Goal: Transaction & Acquisition: Obtain resource

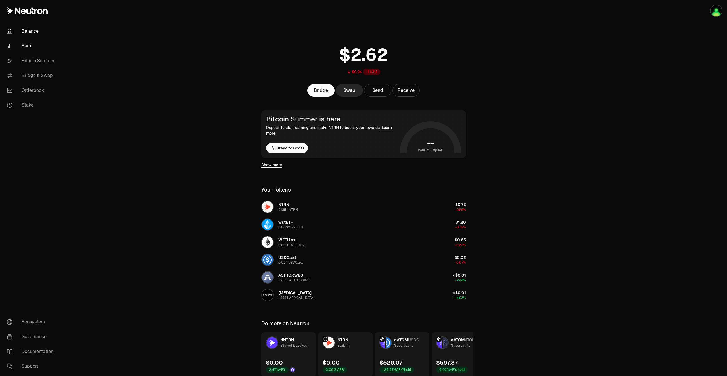
click at [26, 49] on link "Earn" at bounding box center [31, 46] width 59 height 15
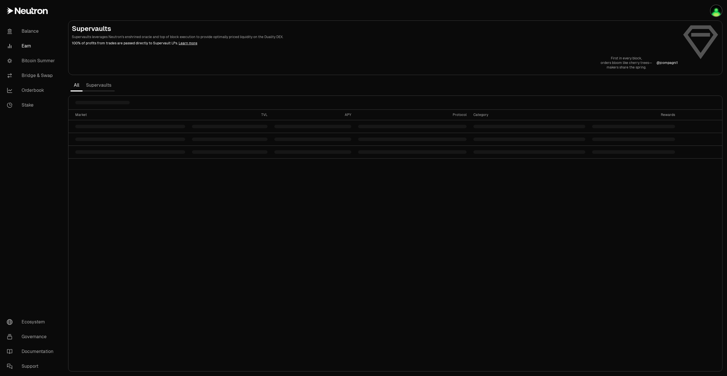
click at [94, 83] on link "Supervaults" at bounding box center [99, 85] width 32 height 11
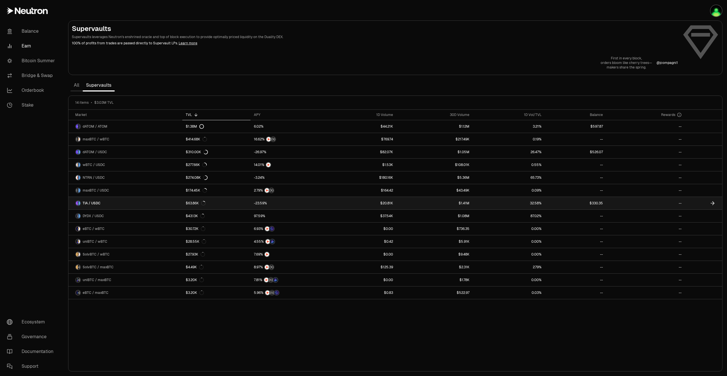
click at [713, 202] on icon at bounding box center [713, 202] width 2 height 3
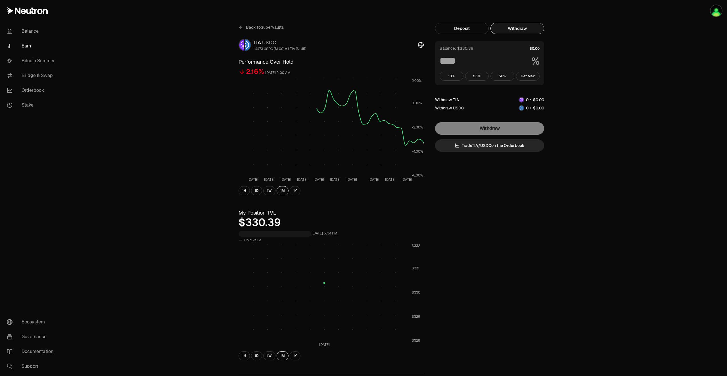
click at [518, 30] on button "Withdraw" at bounding box center [517, 28] width 54 height 11
click at [529, 76] on button "Get Max" at bounding box center [528, 76] width 24 height 9
type input "***"
